Goal: Information Seeking & Learning: Learn about a topic

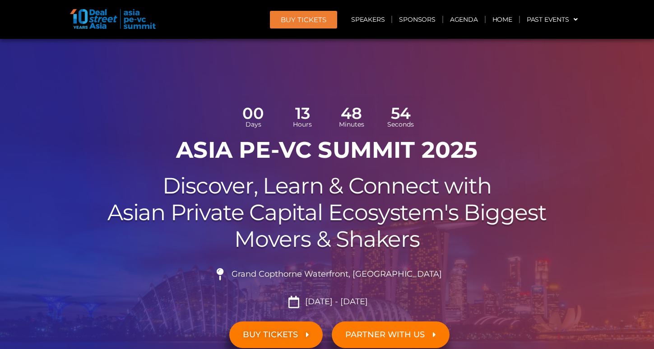
scroll to position [2, 0]
click at [375, 23] on link "Speakers" at bounding box center [368, 19] width 47 height 21
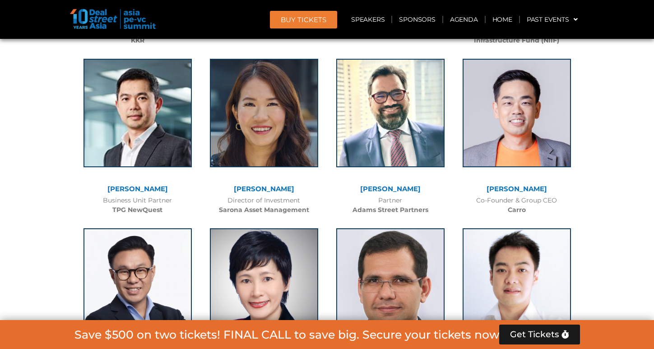
scroll to position [1831, 0]
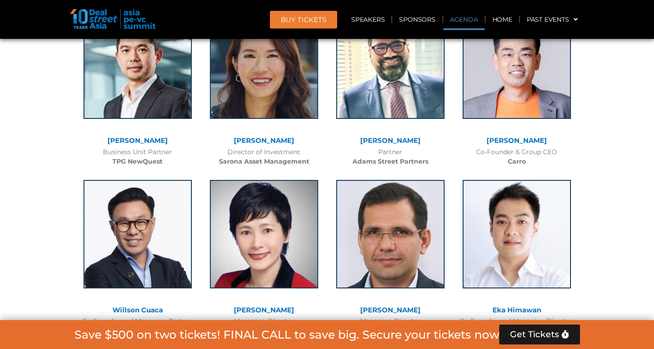
click at [460, 19] on link "Agenda" at bounding box center [464, 19] width 42 height 21
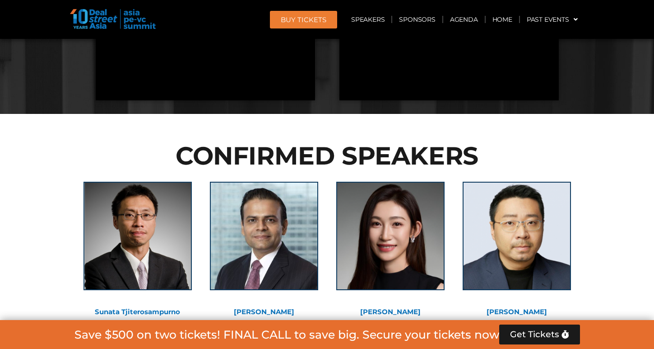
scroll to position [520, 0]
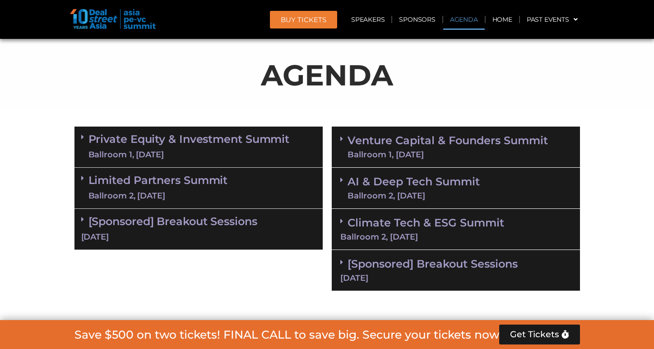
click at [406, 139] on link "Venture Capital & Founders​ Summit Ballroom 1, [DATE]" at bounding box center [448, 146] width 201 height 23
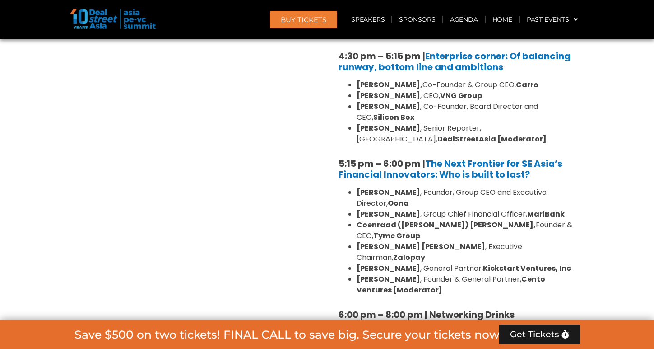
scroll to position [1640, 0]
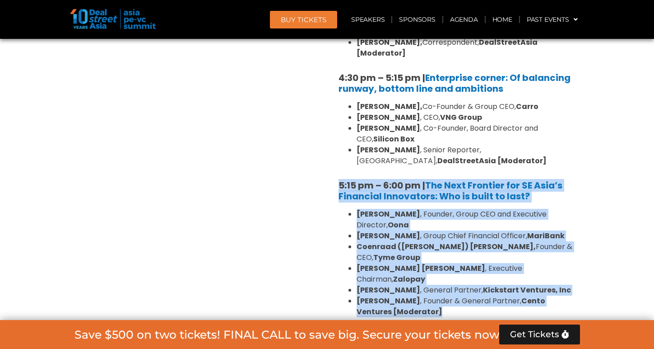
drag, startPoint x: 338, startPoint y: 140, endPoint x: 522, endPoint y: 247, distance: 213.5
copy div "5:15 pm – 6:00 pm | The Next Frontier for SE Asia’s Financial Innovators: Who i…"
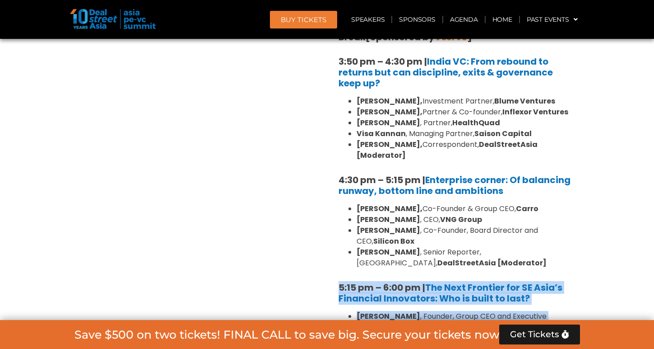
scroll to position [1533, 0]
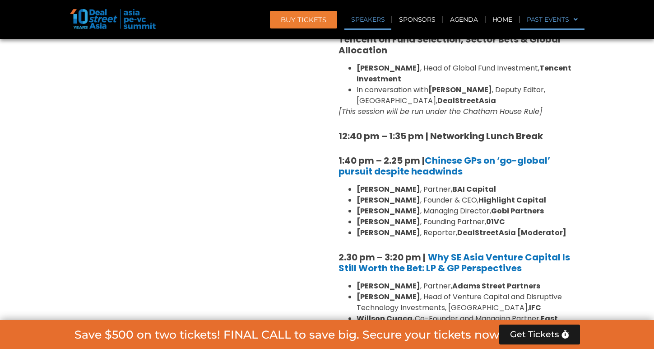
scroll to position [1144, 0]
